Goal: Task Accomplishment & Management: Use online tool/utility

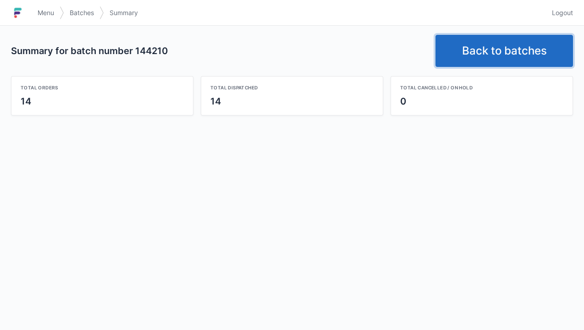
click at [465, 49] on link "Back to batches" at bounding box center [503, 51] width 137 height 32
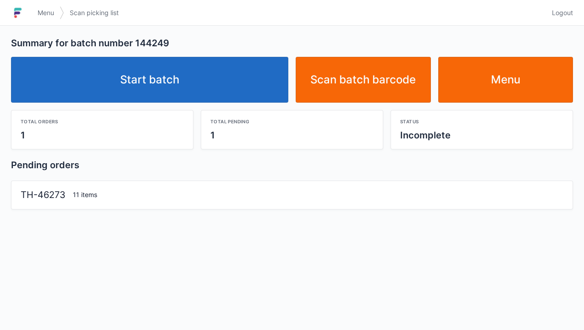
click at [157, 72] on link "Start batch" at bounding box center [149, 80] width 277 height 46
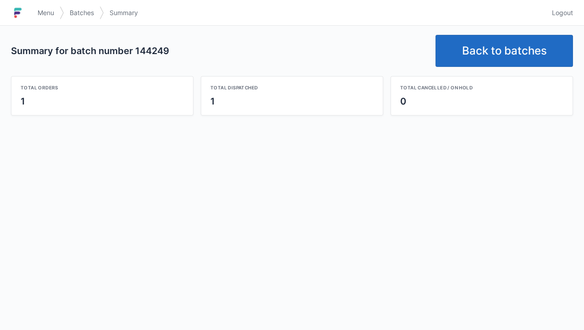
click at [484, 49] on link "Back to batches" at bounding box center [503, 51] width 137 height 32
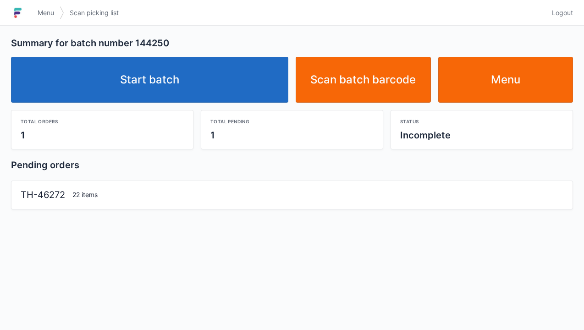
click at [155, 77] on link "Start batch" at bounding box center [149, 80] width 277 height 46
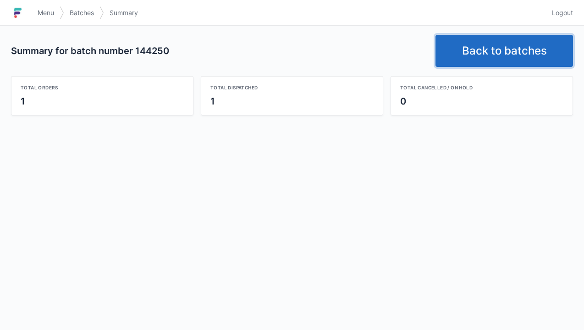
click at [473, 54] on link "Back to batches" at bounding box center [503, 51] width 137 height 32
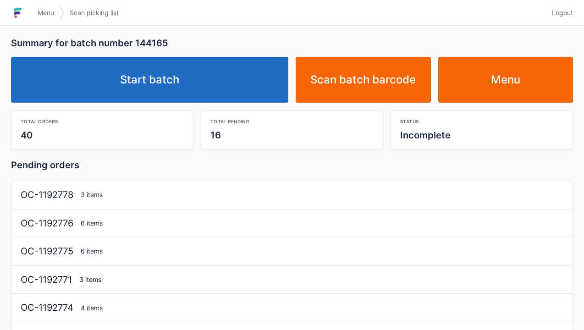
click at [186, 85] on link "Start batch" at bounding box center [149, 80] width 277 height 46
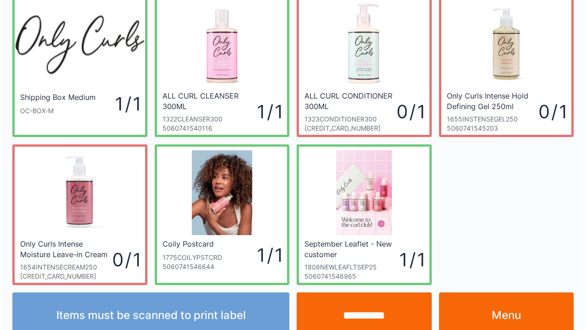
scroll to position [53, 0]
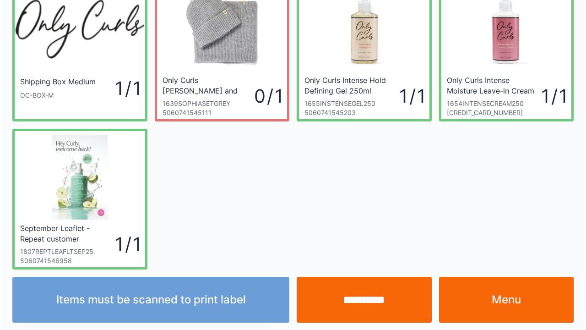
scroll to position [53, 0]
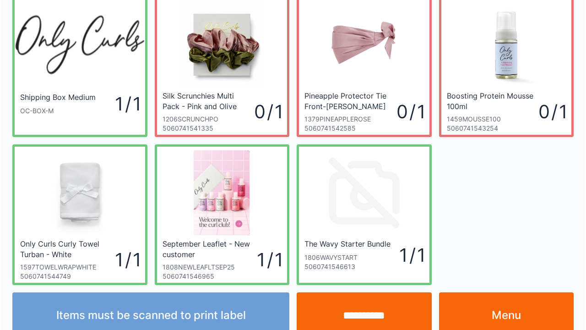
scroll to position [53, 0]
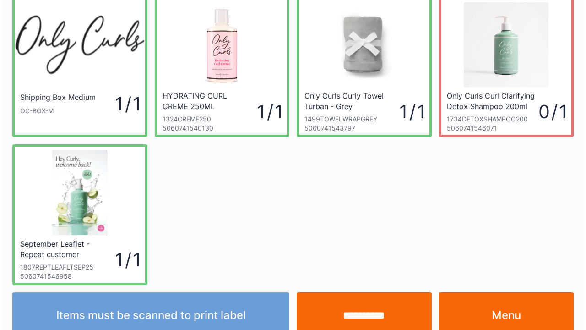
scroll to position [53, 0]
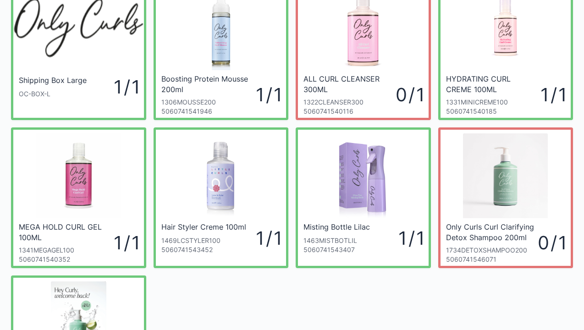
scroll to position [55, 0]
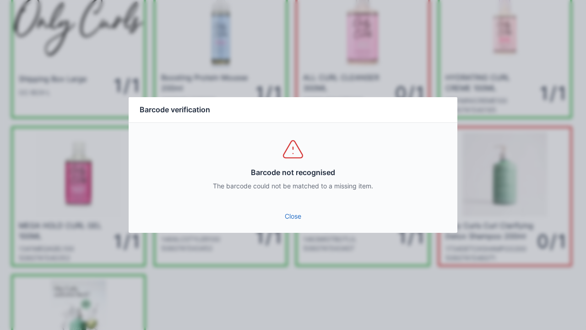
click at [287, 230] on div "Close" at bounding box center [293, 218] width 329 height 27
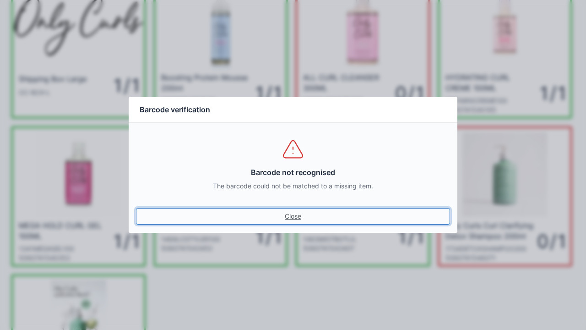
click at [293, 214] on link "Close" at bounding box center [293, 216] width 314 height 16
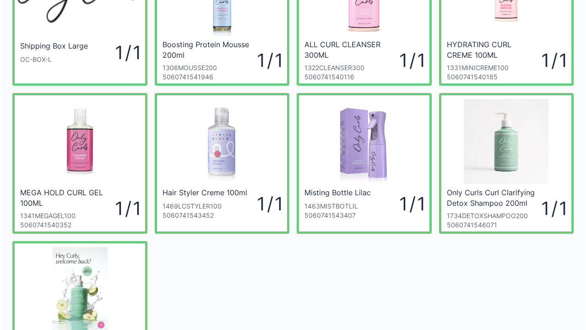
scroll to position [106, 0]
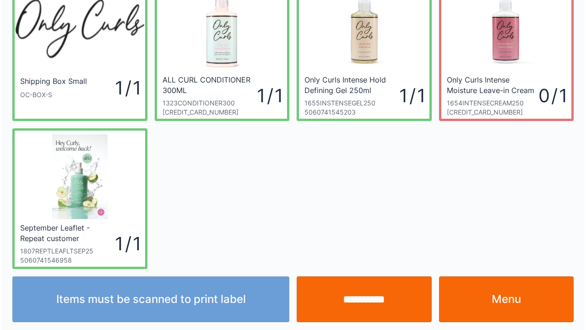
scroll to position [53, 0]
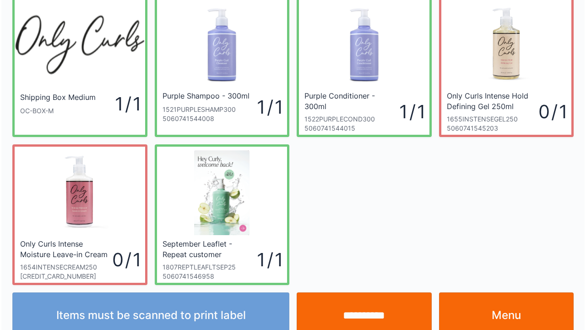
scroll to position [53, 0]
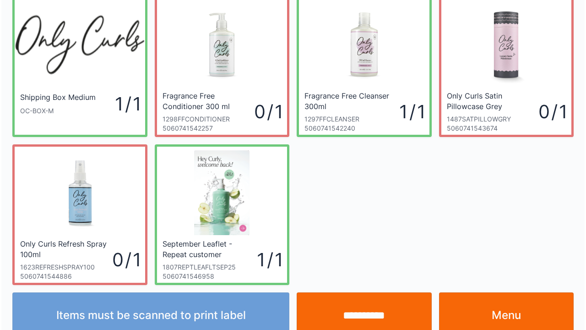
scroll to position [53, 0]
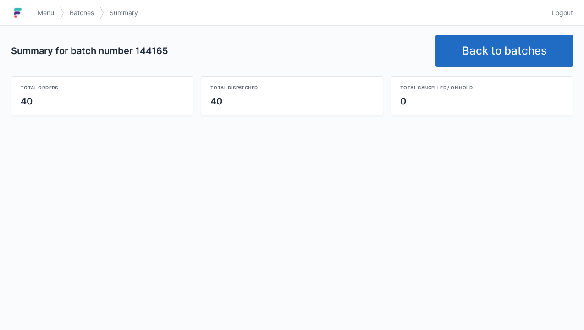
click at [467, 44] on link "Back to batches" at bounding box center [503, 51] width 137 height 32
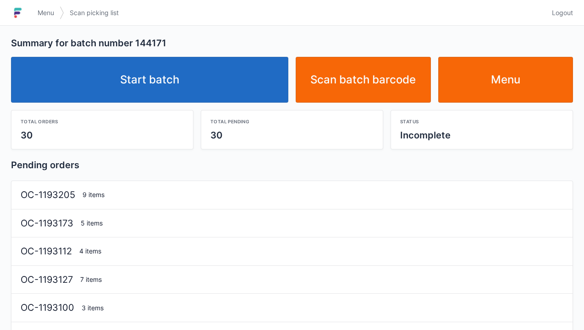
click at [143, 85] on link "Start batch" at bounding box center [149, 80] width 277 height 46
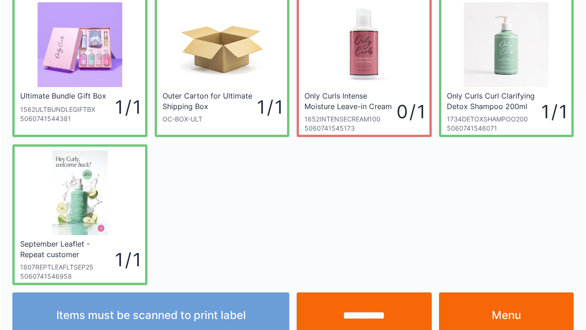
scroll to position [53, 0]
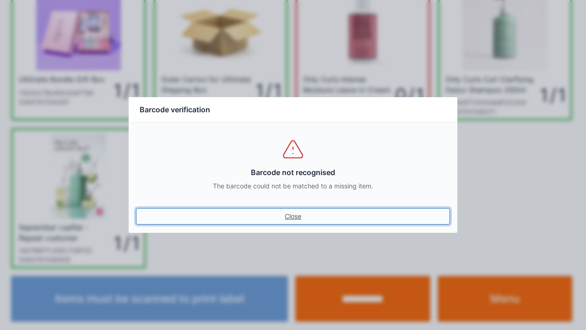
click at [284, 211] on link "Close" at bounding box center [293, 216] width 314 height 16
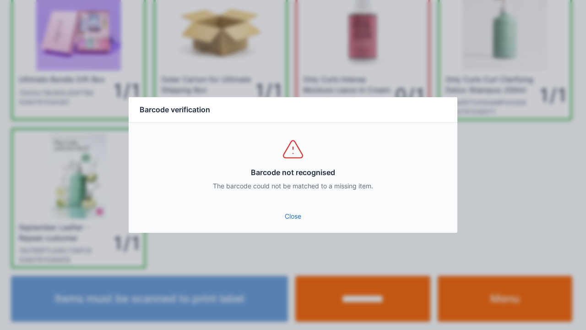
click at [284, 218] on link "Close" at bounding box center [293, 216] width 314 height 16
